Goal: Transaction & Acquisition: Purchase product/service

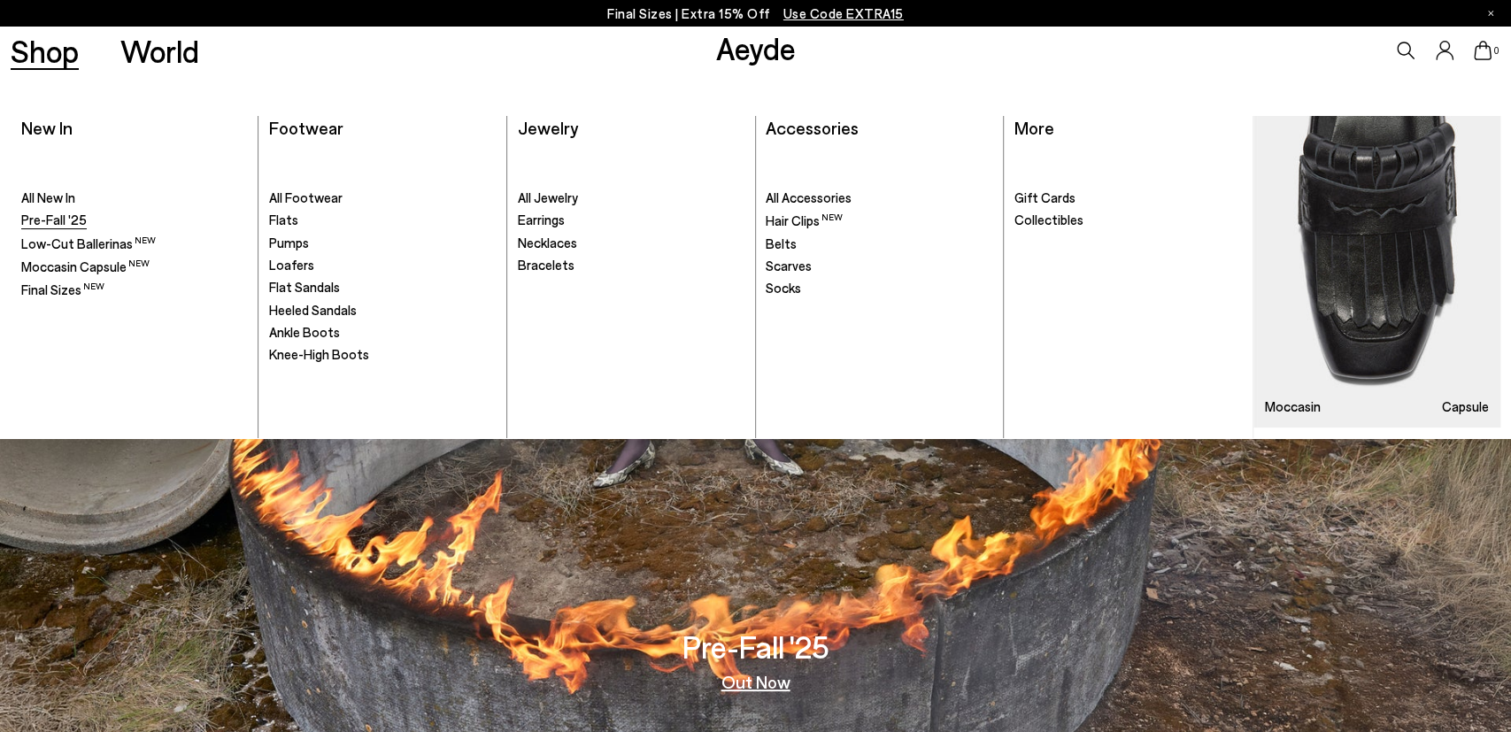
click at [50, 217] on span "Pre-Fall '25" at bounding box center [53, 220] width 65 height 16
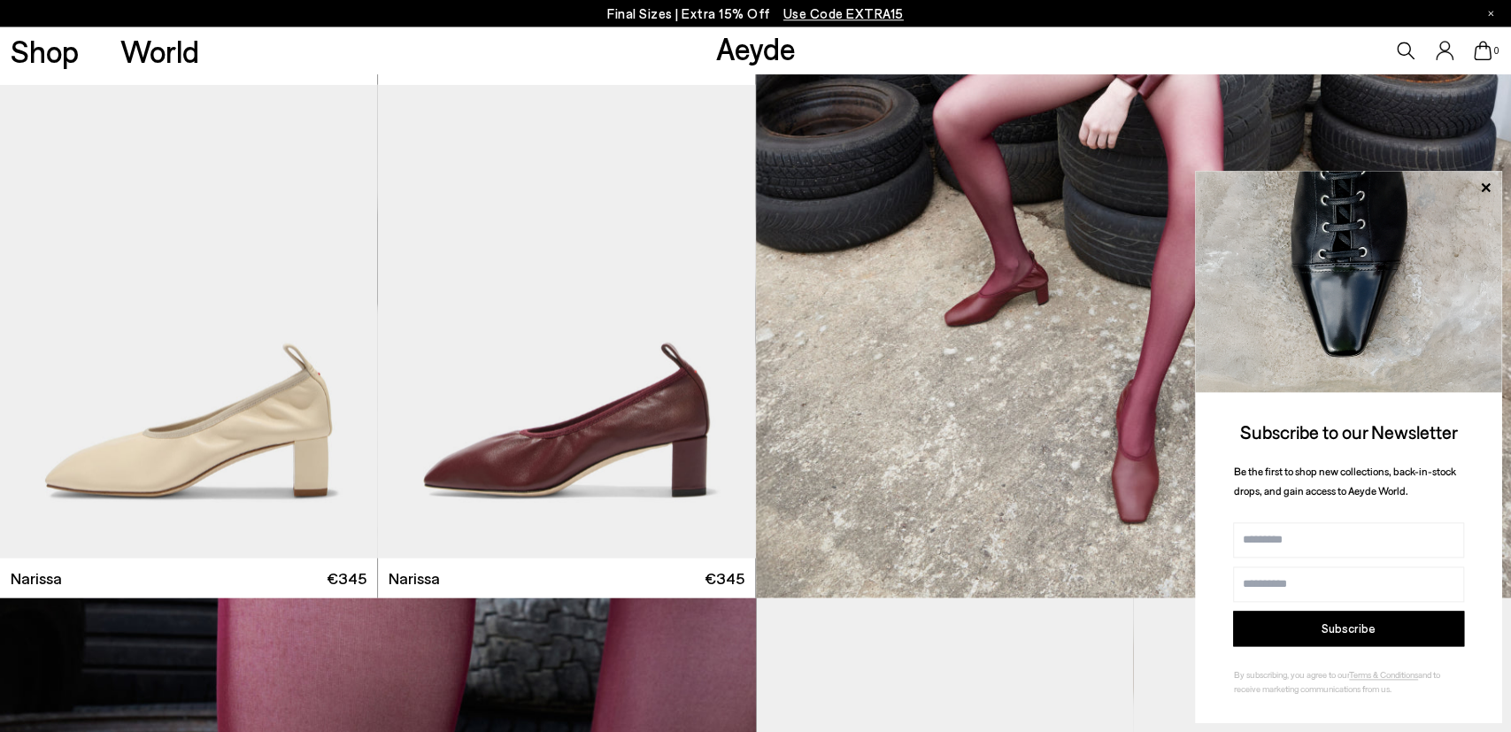
scroll to position [7363, 0]
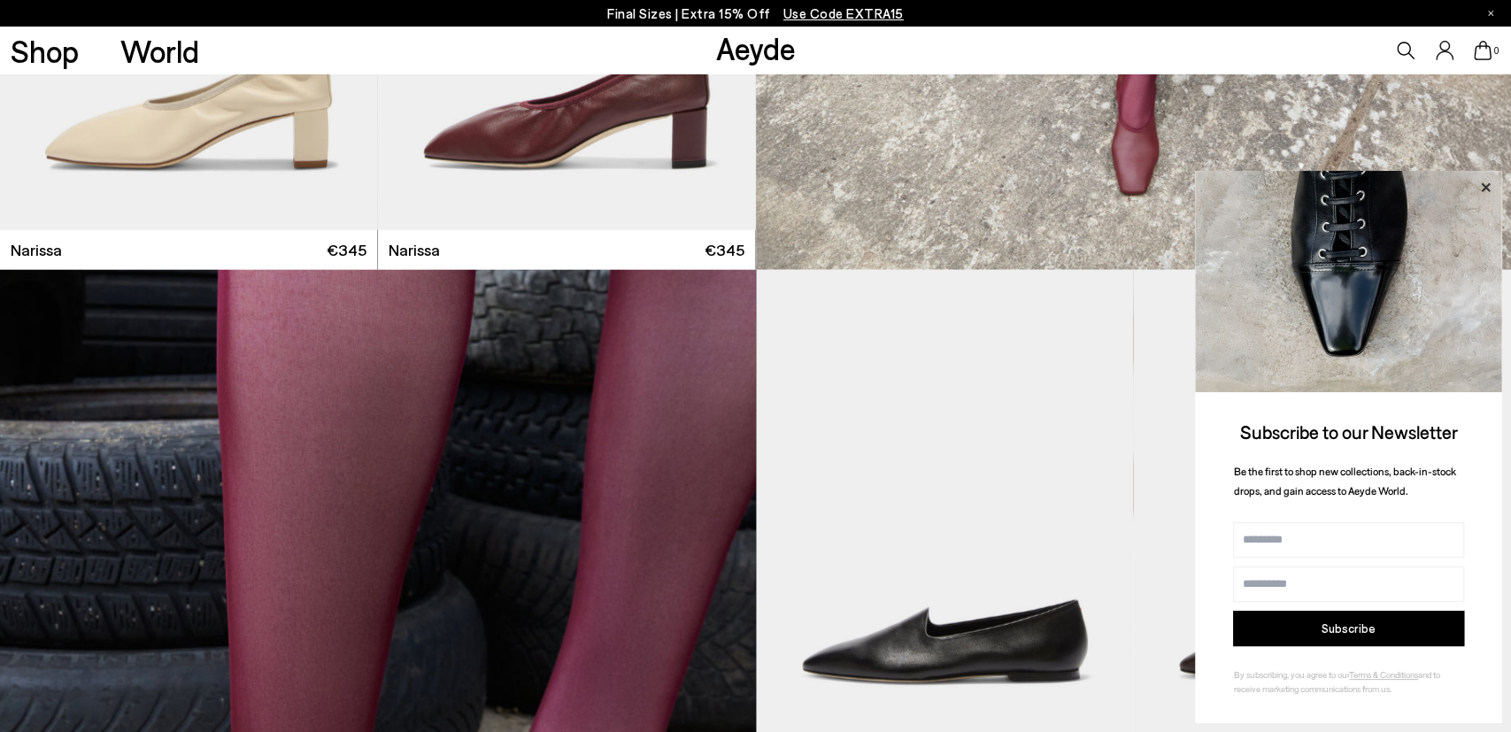
click at [1486, 183] on icon at bounding box center [1484, 187] width 23 height 23
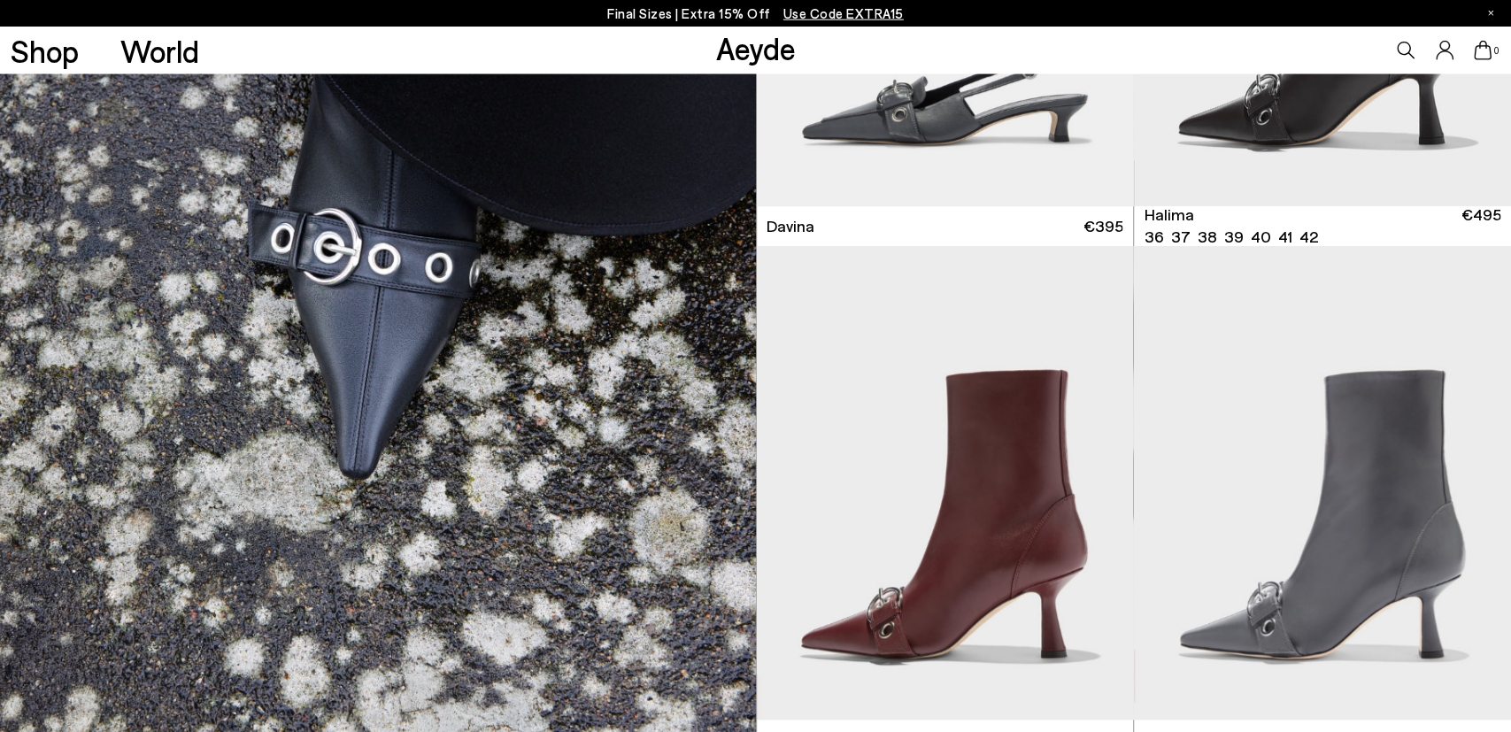
scroll to position [10032, 0]
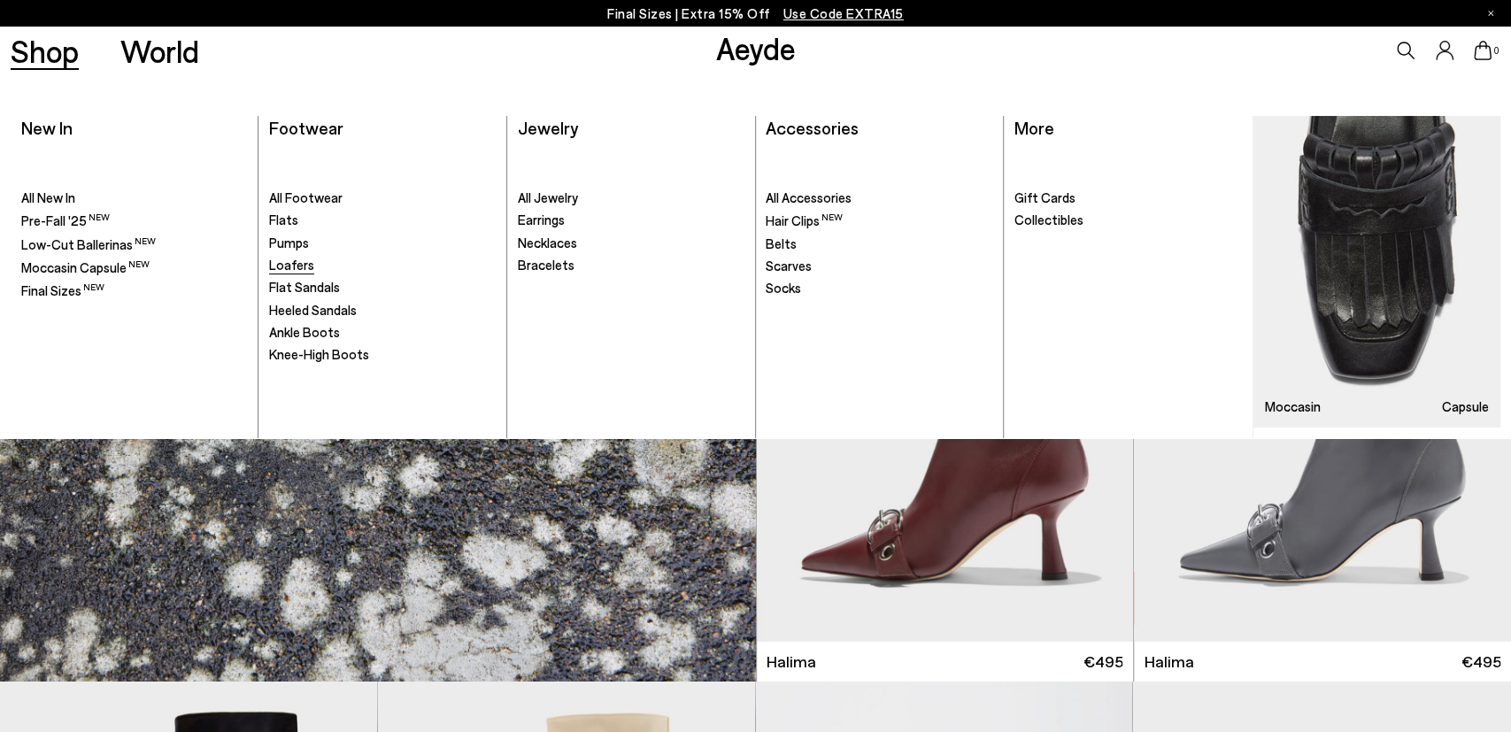
click at [291, 265] on span "Loafers" at bounding box center [291, 265] width 45 height 16
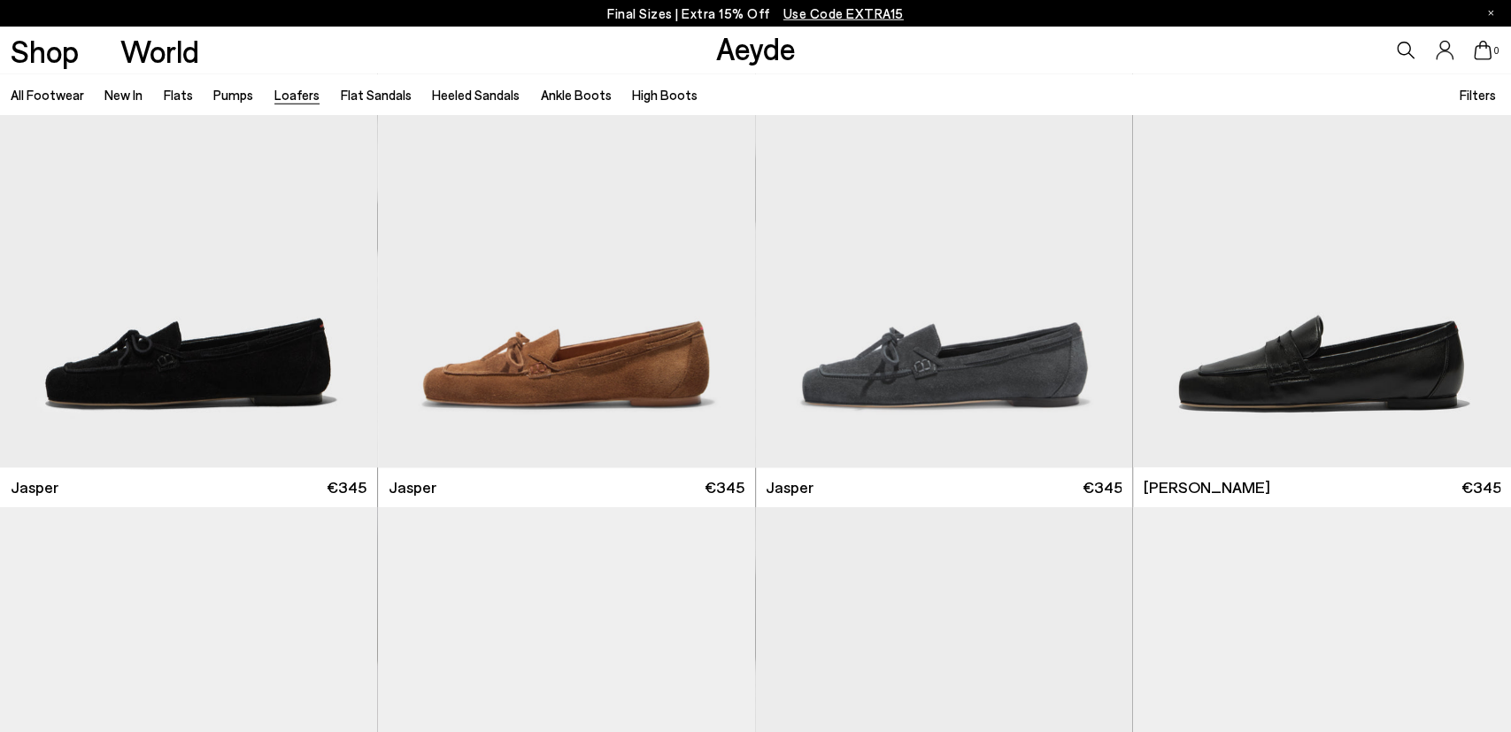
scroll to position [644, 0]
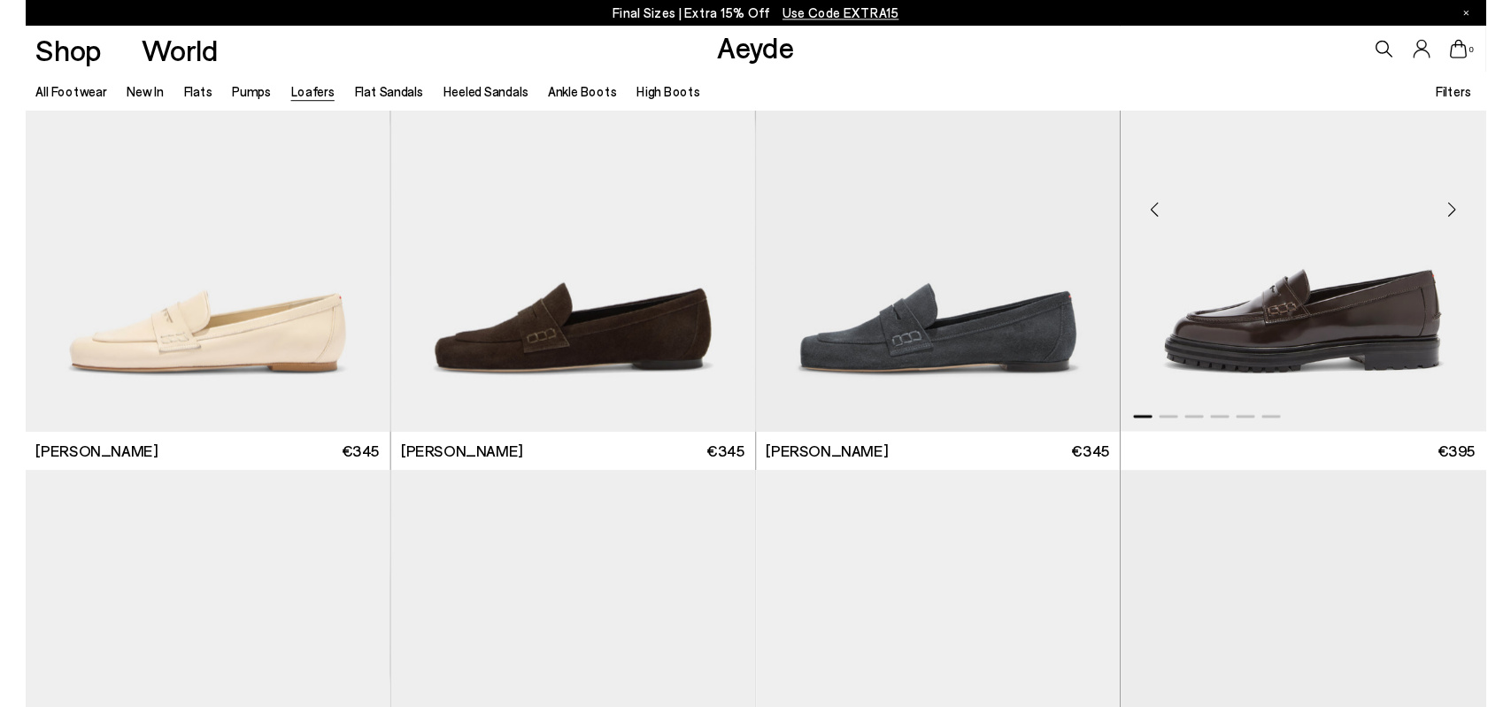
scroll to position [1196, 0]
